Goal: Information Seeking & Learning: Learn about a topic

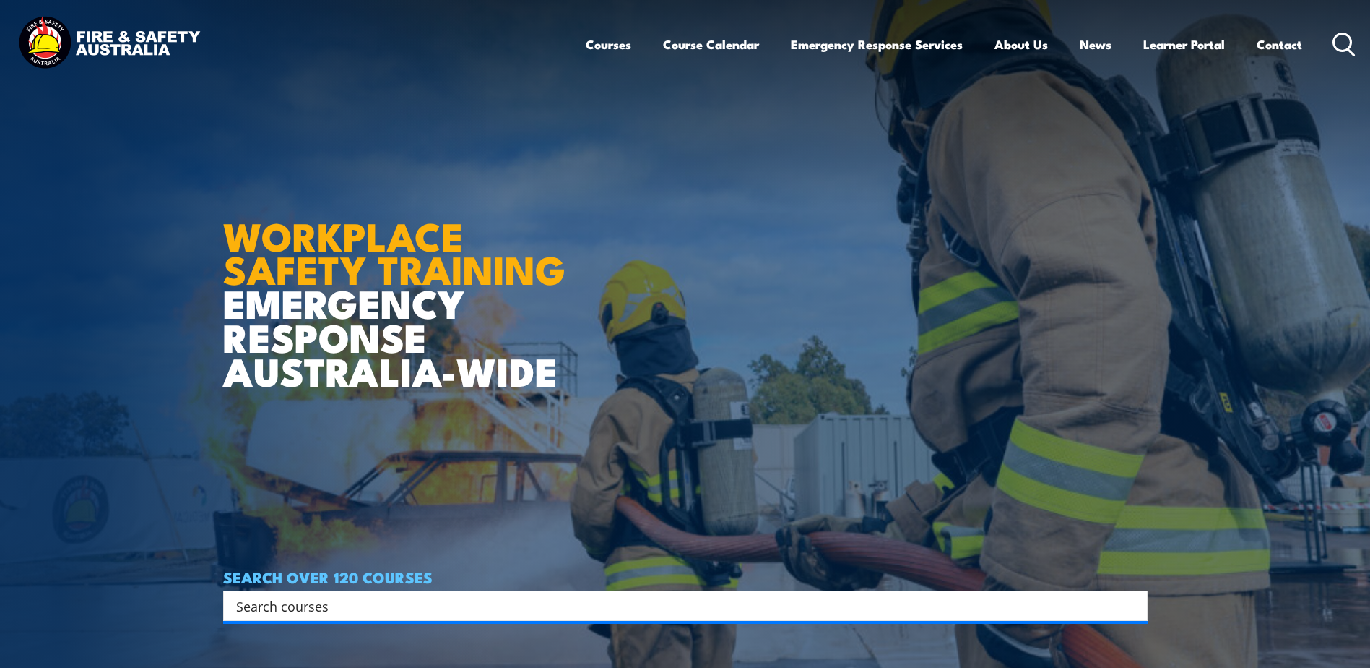
click at [1342, 43] on icon at bounding box center [1344, 45] width 23 height 24
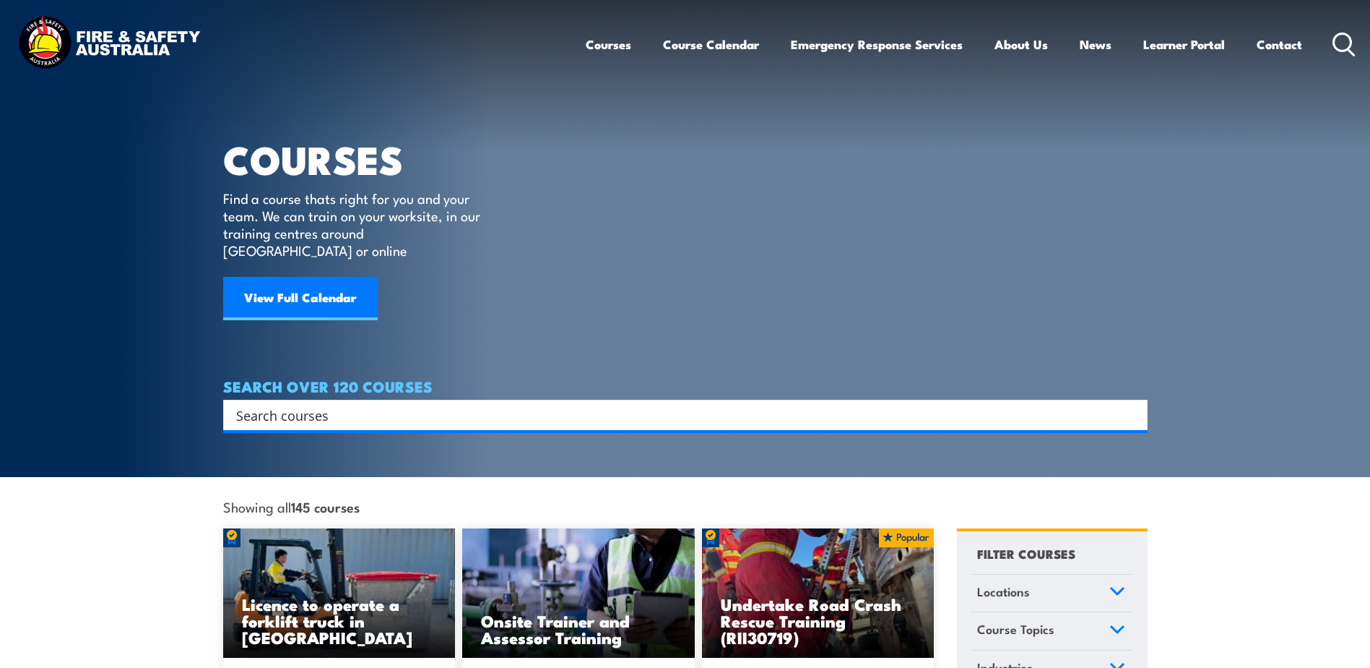
click at [517, 405] on input "Search input" at bounding box center [676, 415] width 880 height 22
type input "manual handling"
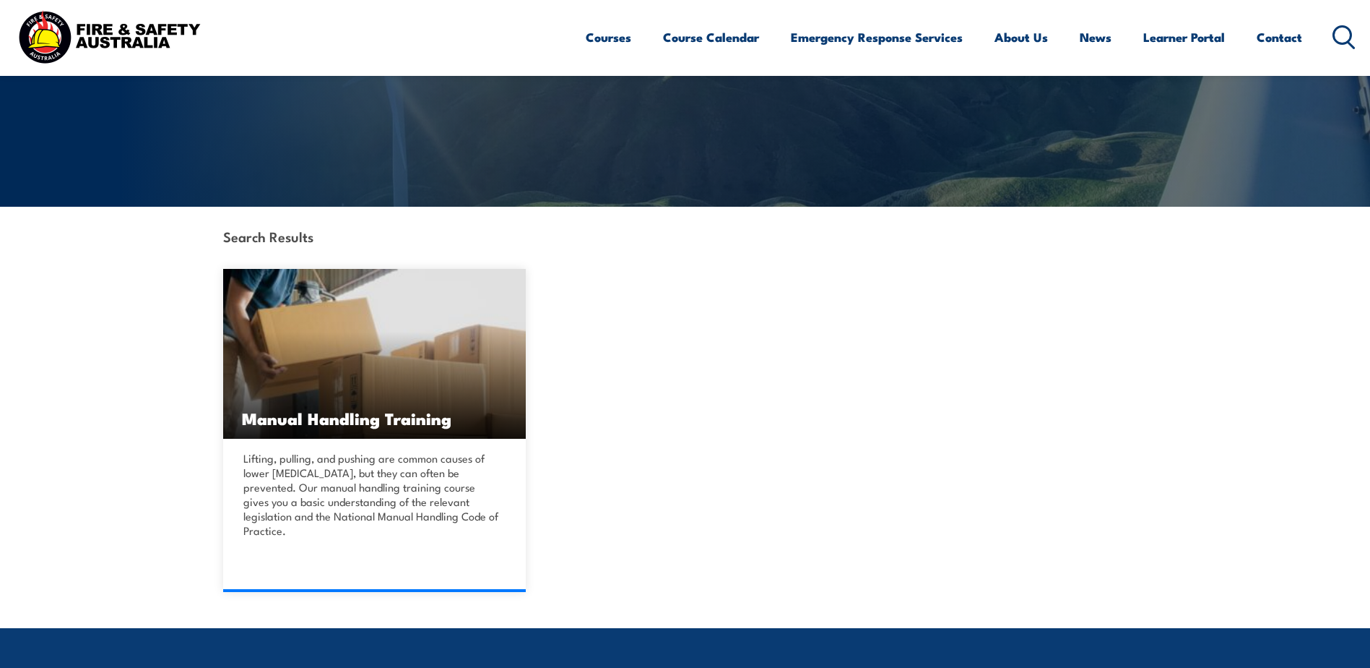
scroll to position [209, 0]
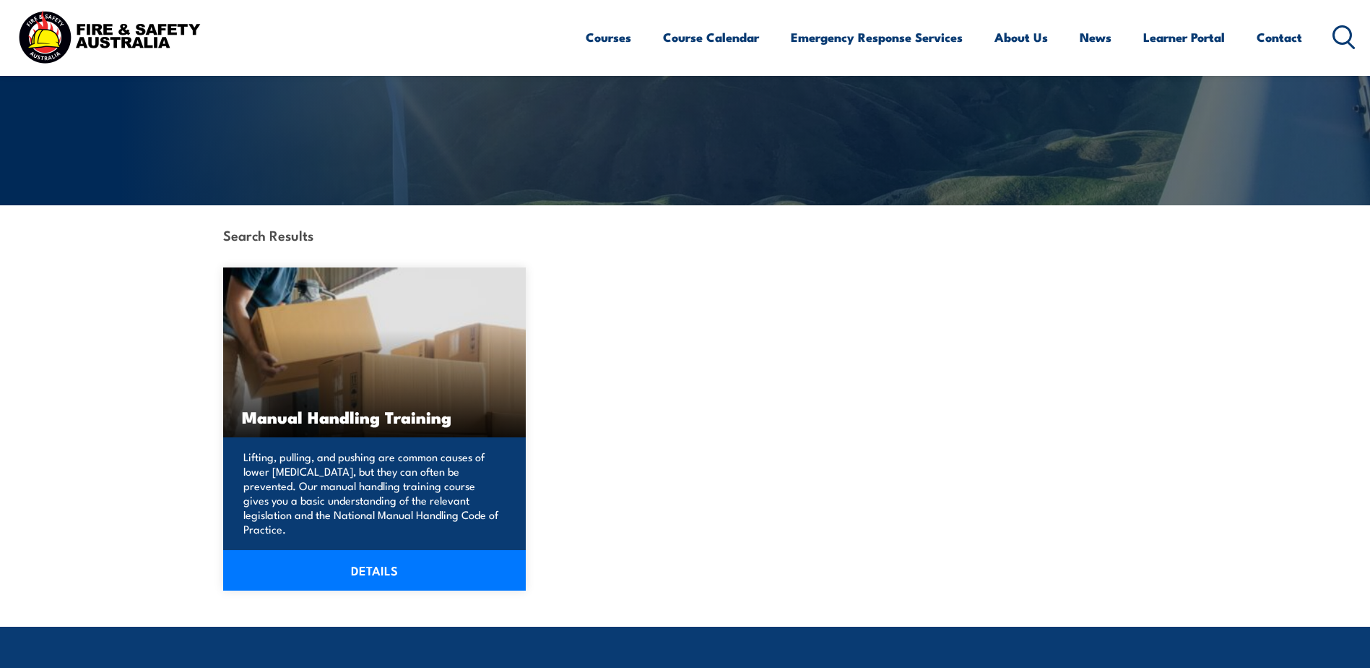
click at [379, 551] on link "DETAILS" at bounding box center [374, 570] width 303 height 40
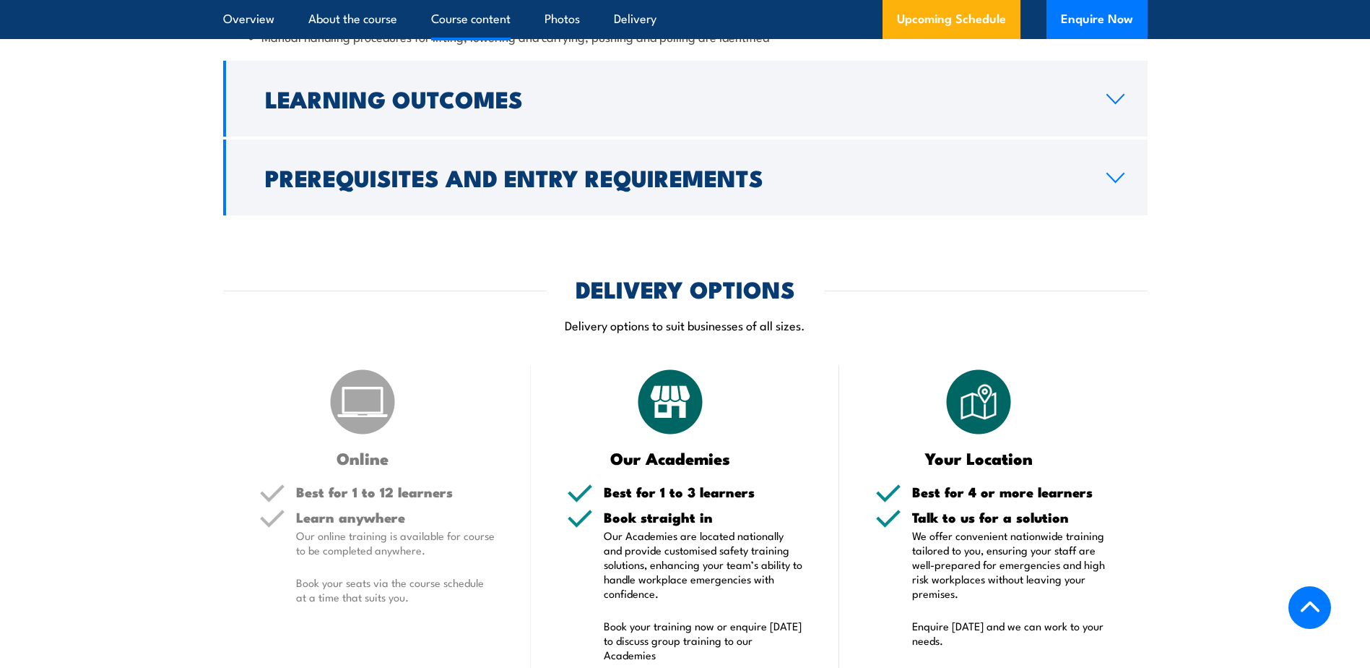
scroll to position [1370, 0]
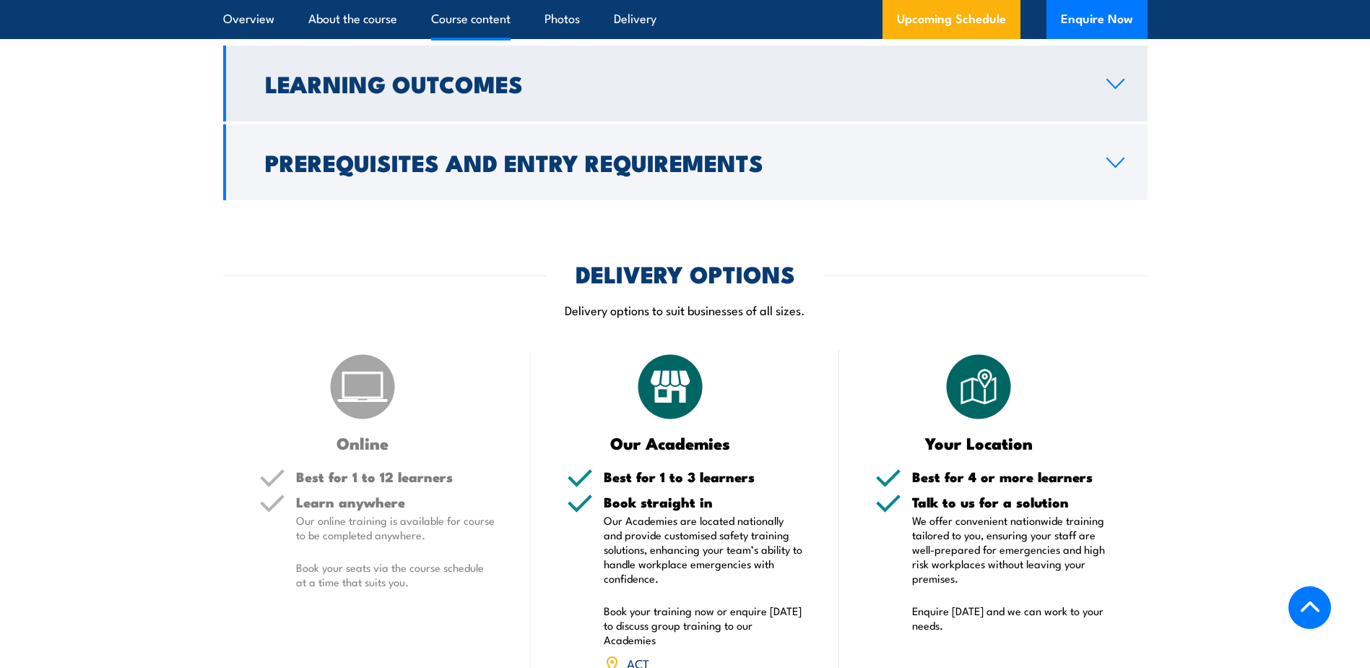
click at [1112, 88] on icon at bounding box center [1115, 83] width 17 height 9
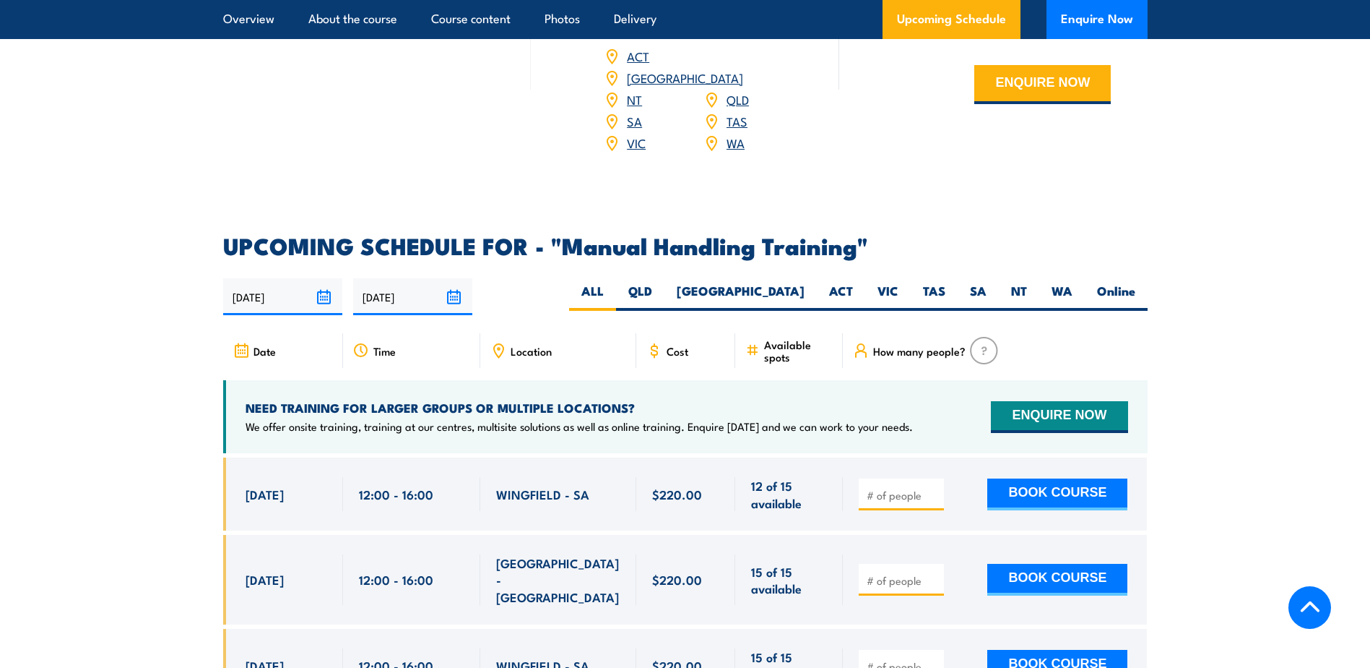
scroll to position [1931, 0]
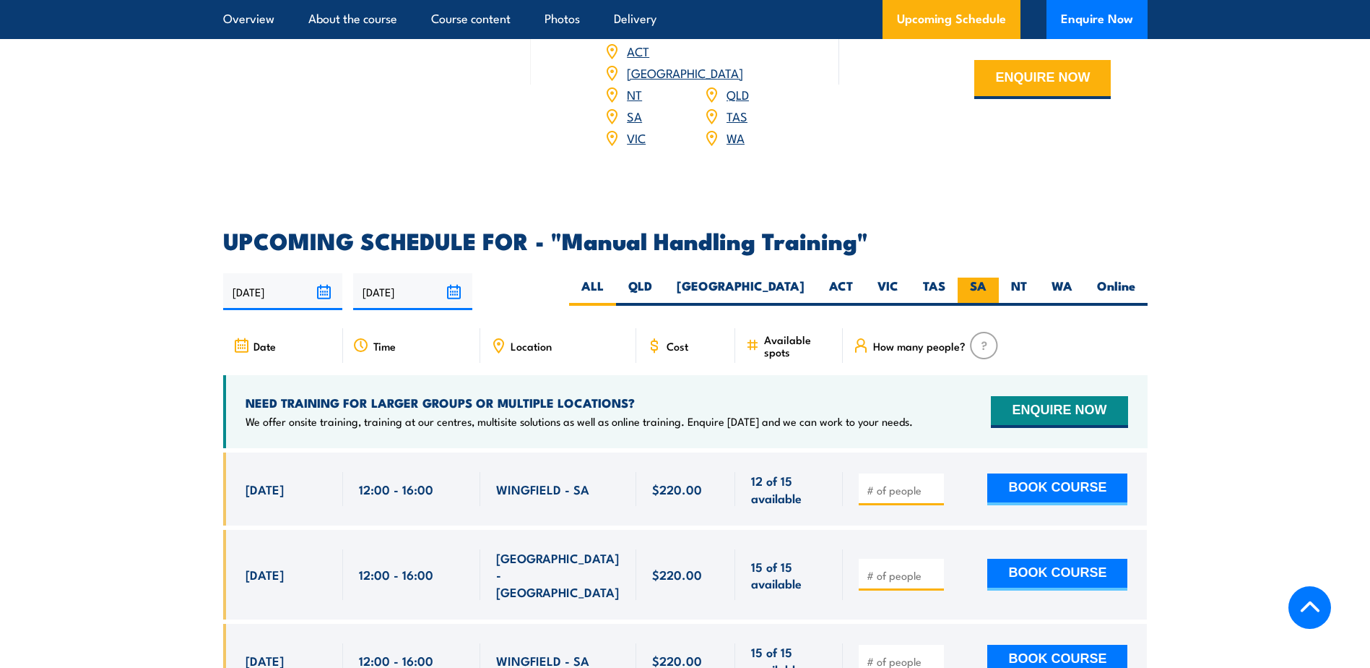
click at [986, 285] on label "SA" at bounding box center [978, 291] width 41 height 28
click at [987, 285] on input "SA" at bounding box center [991, 281] width 9 height 9
radio input "true"
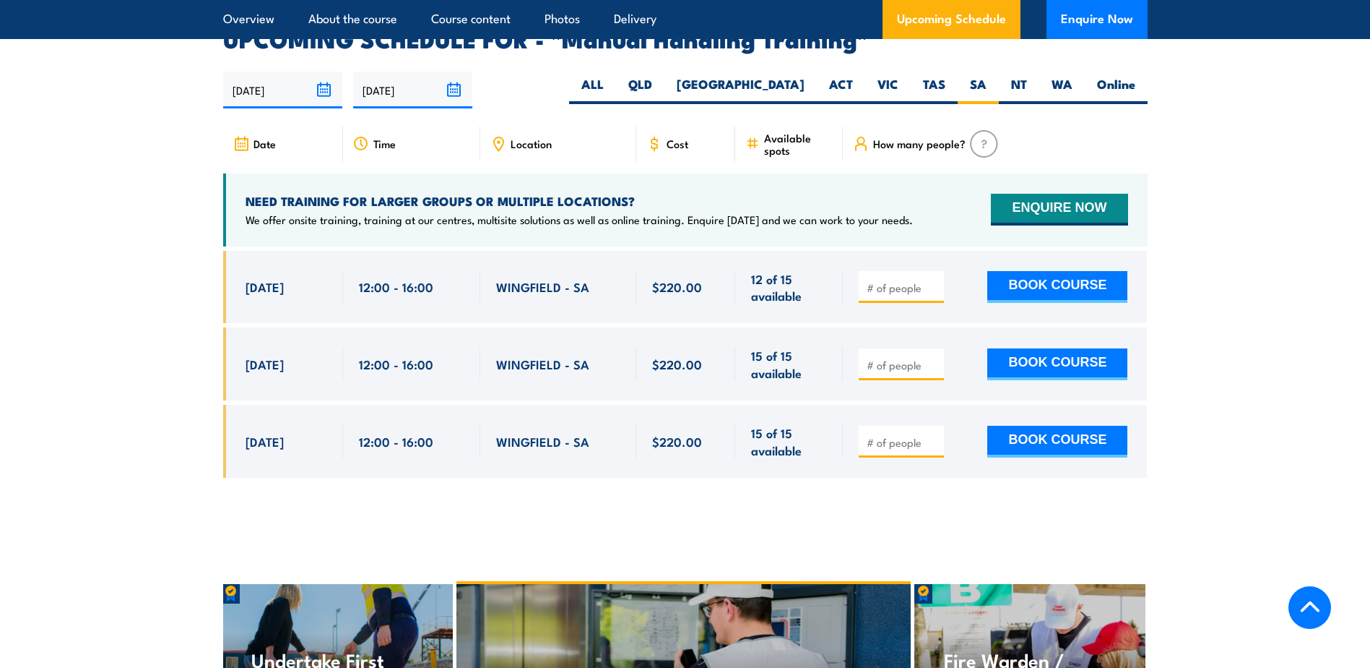
scroll to position [2206, 0]
